Goal: Task Accomplishment & Management: Complete application form

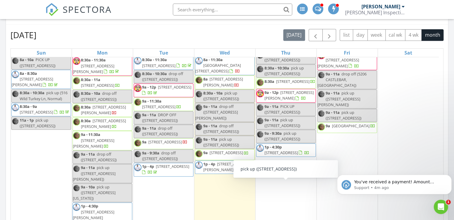
scroll to position [747, 0]
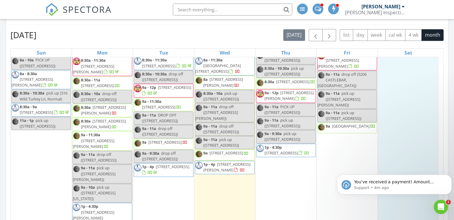
click at [403, 96] on div "30 8:30a - 10:30a pickup (1309 W Grove St, Bloomington)" at bounding box center [408, 127] width 61 height 201
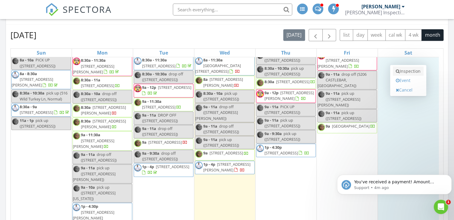
click at [411, 69] on link "Inspection" at bounding box center [407, 71] width 31 height 10
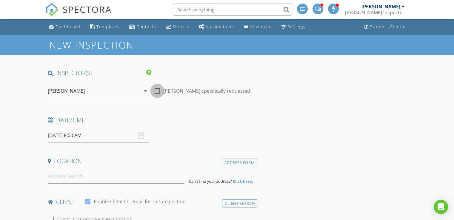
click at [158, 91] on div at bounding box center [157, 91] width 10 height 10
checkbox input "true"
click at [98, 131] on input "08/30/2025 8:00 AM" at bounding box center [98, 135] width 101 height 15
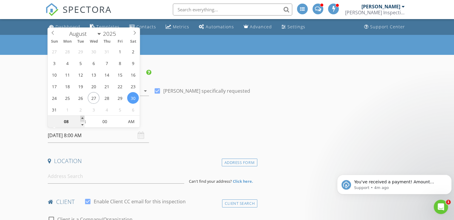
type input "09"
type input "08/30/2025 9:00 AM"
click at [83, 117] on span at bounding box center [82, 119] width 4 height 6
type input "10"
type input "08/30/2025 10:00 AM"
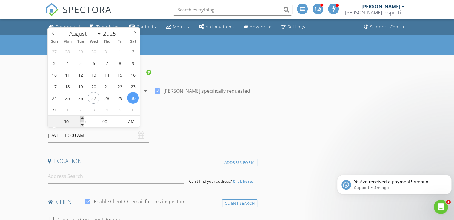
click at [83, 117] on span at bounding box center [82, 119] width 4 height 6
type input "11"
type input "08/30/2025 11:00 AM"
click at [83, 117] on span at bounding box center [82, 119] width 4 height 6
type input "12"
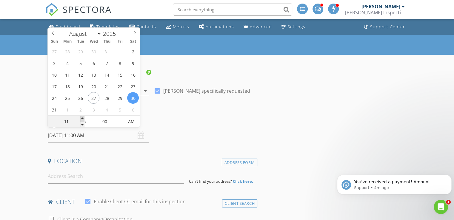
type input "08/30/2025 12:00 PM"
click at [83, 117] on span at bounding box center [82, 119] width 4 height 6
type input "01"
type input "[DATE] 1:00 PM"
click at [83, 117] on span at bounding box center [82, 119] width 4 height 6
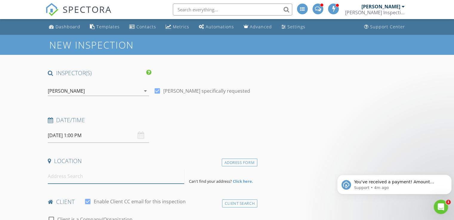
click at [83, 174] on input at bounding box center [116, 176] width 136 height 15
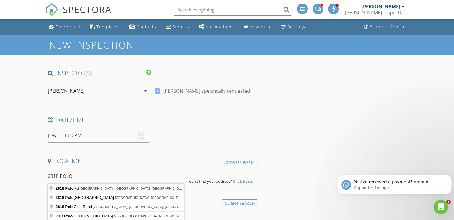
type input "2818 Polo Rd, Bloomington, IL, USA"
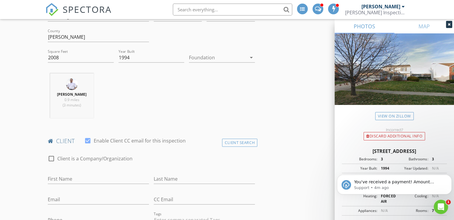
scroll to position [183, 0]
click at [76, 179] on input "First Name" at bounding box center [98, 179] width 101 height 10
type input "[PERSON_NAME]"
type input "Bushma"
click at [76, 199] on input "Email" at bounding box center [98, 199] width 101 height 10
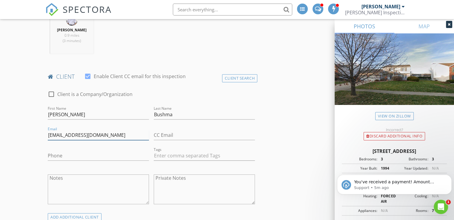
scroll to position [258, 0]
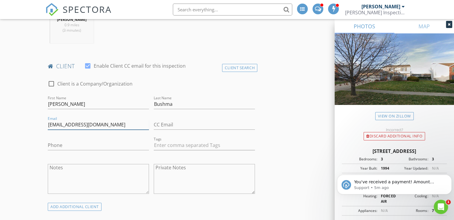
type input "[EMAIL_ADDRESS][DOMAIN_NAME]"
click at [73, 145] on input "Phone" at bounding box center [98, 145] width 101 height 10
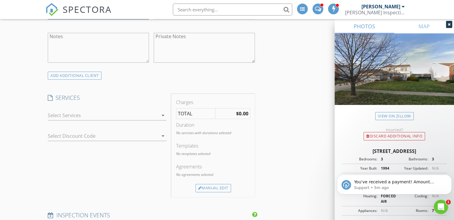
scroll to position [389, 0]
type input "[PHONE_NUMBER]"
click at [157, 114] on div at bounding box center [103, 115] width 110 height 10
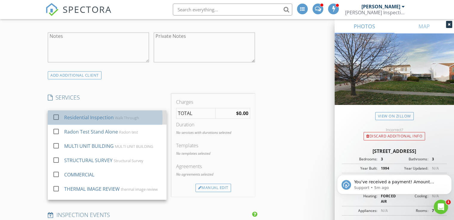
click at [121, 116] on div "Walk Through" at bounding box center [127, 117] width 24 height 5
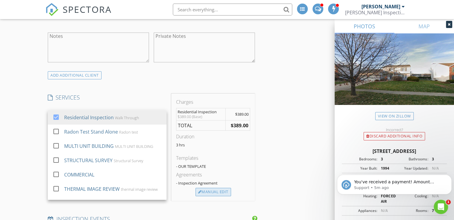
click at [205, 191] on div "Manual Edit" at bounding box center [212, 192] width 35 height 8
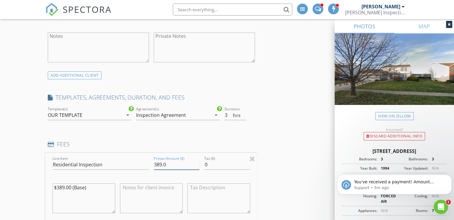
click at [160, 166] on input "389.0" at bounding box center [177, 165] width 46 height 10
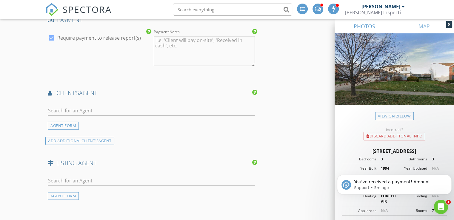
scroll to position [692, 0]
type input "395.0"
click at [147, 110] on input "text" at bounding box center [151, 110] width 207 height 10
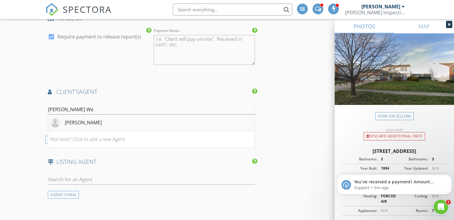
type input "Adam We"
click at [138, 119] on li "[PERSON_NAME]" at bounding box center [151, 123] width 206 height 17
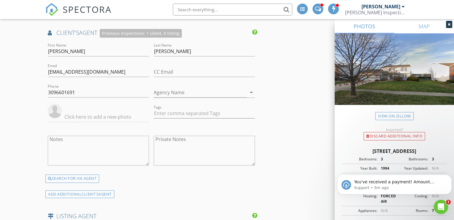
scroll to position [749, 0]
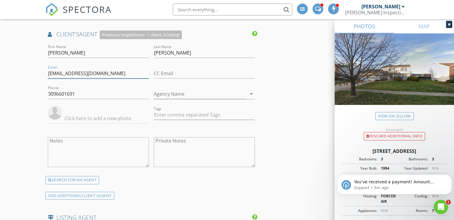
click at [142, 69] on input "weberrealestate.mcleancounty@gmail.com" at bounding box center [98, 74] width 101 height 10
type input "w"
type input "[PERSON_NAME][EMAIL_ADDRESS][DOMAIN_NAME]"
click at [81, 94] on input "3096601691" at bounding box center [98, 94] width 101 height 10
type input "3"
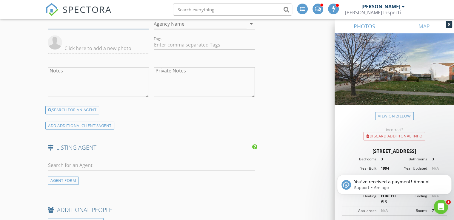
scroll to position [819, 0]
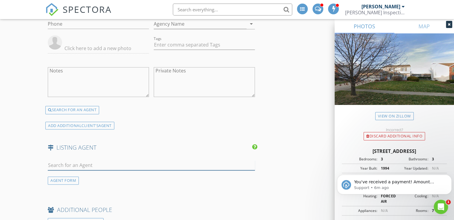
click at [78, 160] on input "text" at bounding box center [151, 165] width 207 height 10
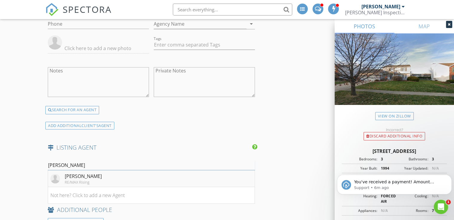
type input "kristal"
click at [66, 173] on div "[PERSON_NAME]" at bounding box center [83, 176] width 37 height 7
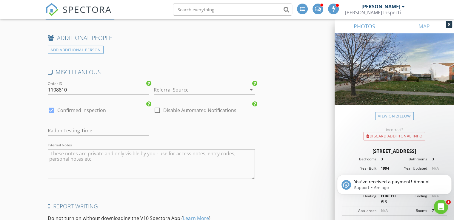
scroll to position [1118, 0]
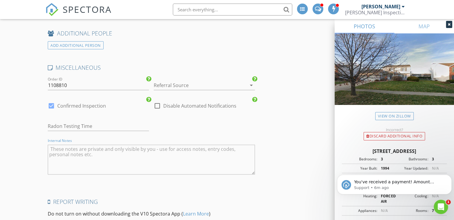
click at [79, 148] on textarea "Internal Notes" at bounding box center [151, 160] width 207 height 30
click at [52, 145] on textarea "SUPRA/BUYER AT 4PM" at bounding box center [151, 160] width 207 height 30
click at [140, 149] on textarea "SELLER LETS YOU IN /BUYER AT 4PM" at bounding box center [151, 160] width 207 height 30
click at [98, 146] on textarea "SELLER LETS YOU IN /BUYER AT 4PM/SUPRA BACK UP" at bounding box center [151, 160] width 207 height 30
click at [131, 146] on textarea "SELLER LETS YOU IN / BUYER AT 4PM/SUPRA BACK UP" at bounding box center [151, 160] width 207 height 30
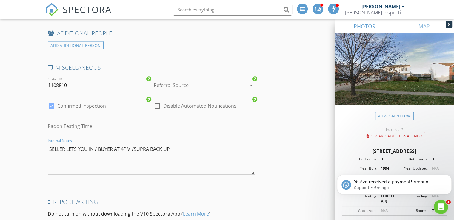
click at [135, 145] on textarea "SELLER LETS YOU IN / BUYER AT 4PM /SUPRA BACK UP" at bounding box center [151, 160] width 207 height 30
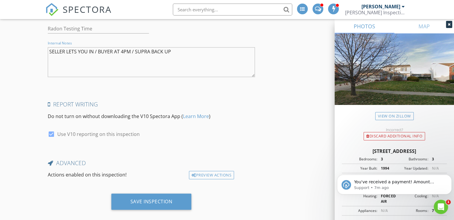
scroll to position [1220, 0]
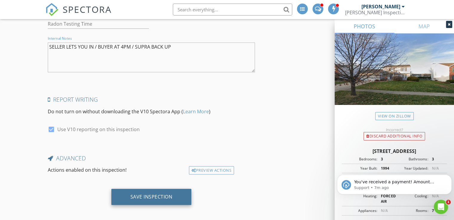
type textarea "SELLER LETS YOU IN / BUYER AT 4PM / SUPRA BACK UP"
click at [159, 189] on div "Save Inspection" at bounding box center [151, 197] width 80 height 16
